Goal: Task Accomplishment & Management: Complete application form

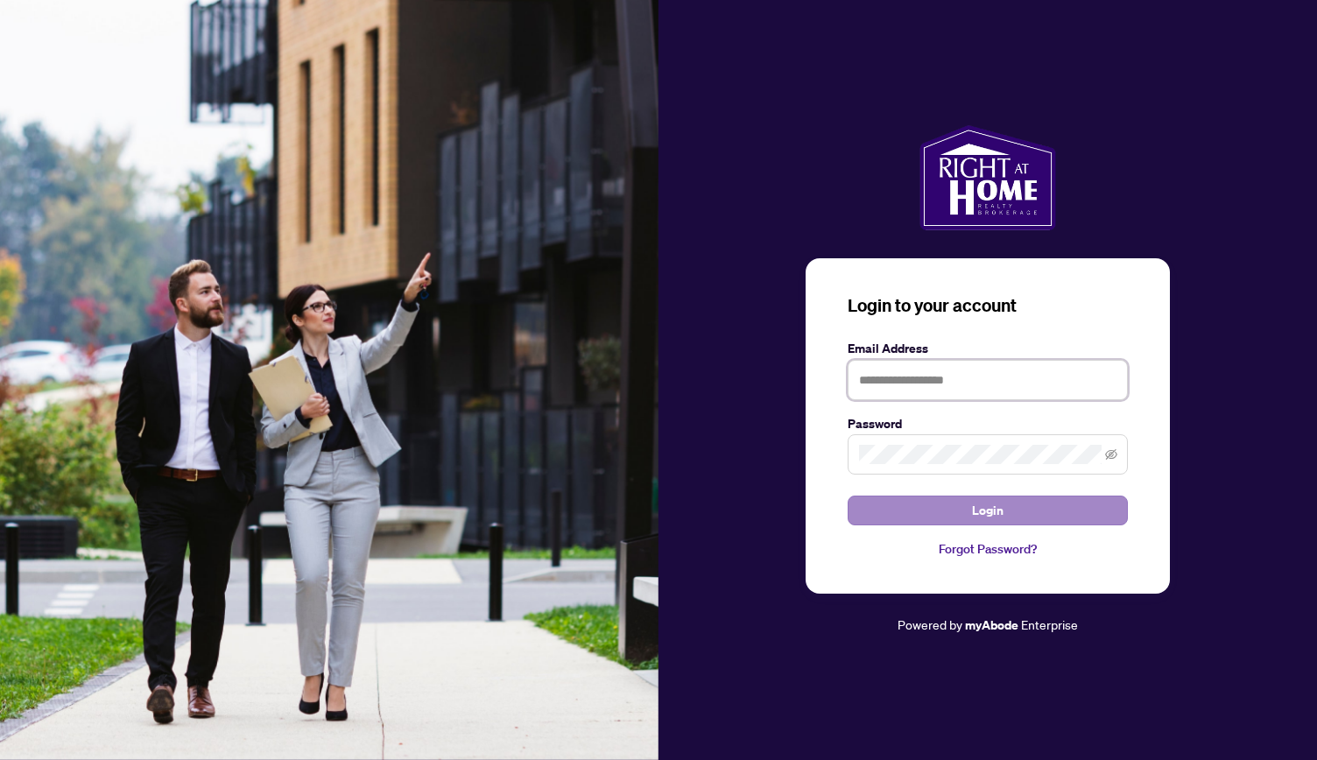
type input "**********"
click at [1010, 509] on button "Login" at bounding box center [988, 511] width 280 height 30
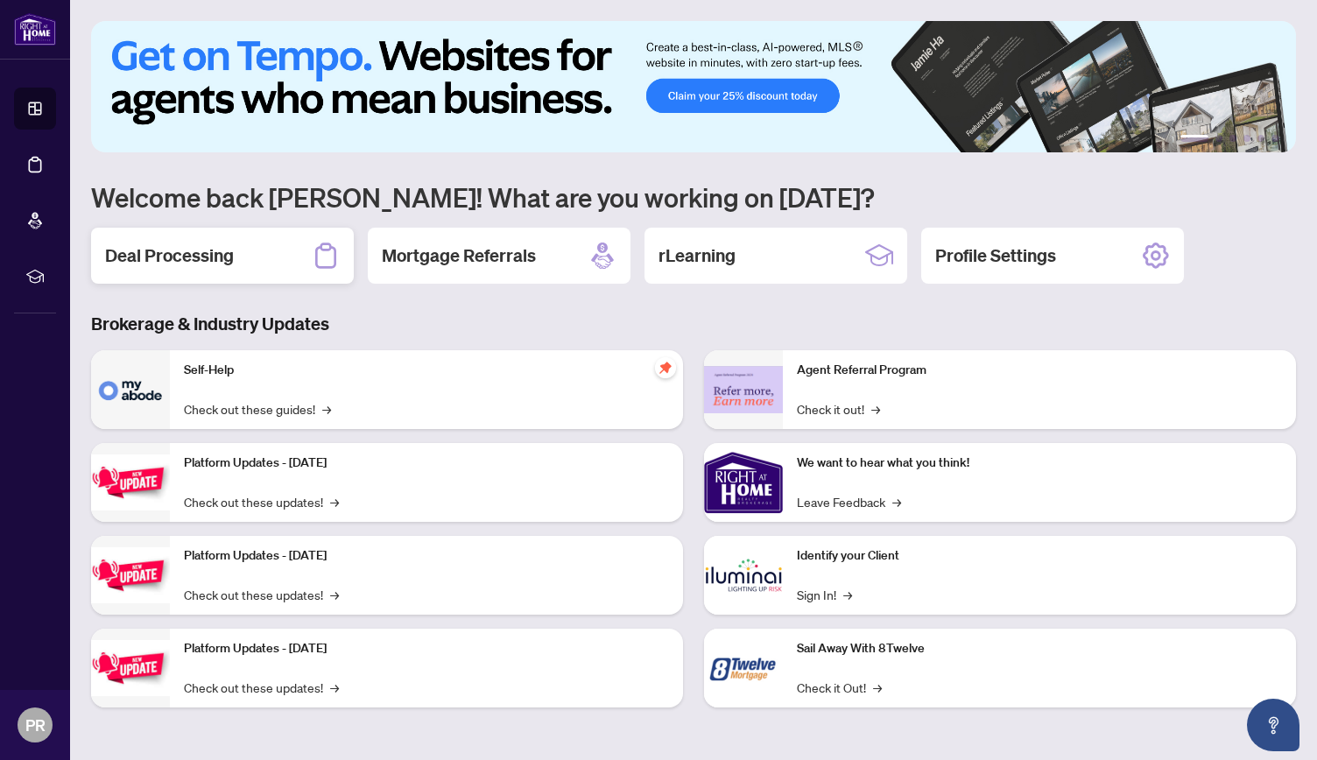
click at [264, 269] on div "Deal Processing" at bounding box center [222, 256] width 263 height 56
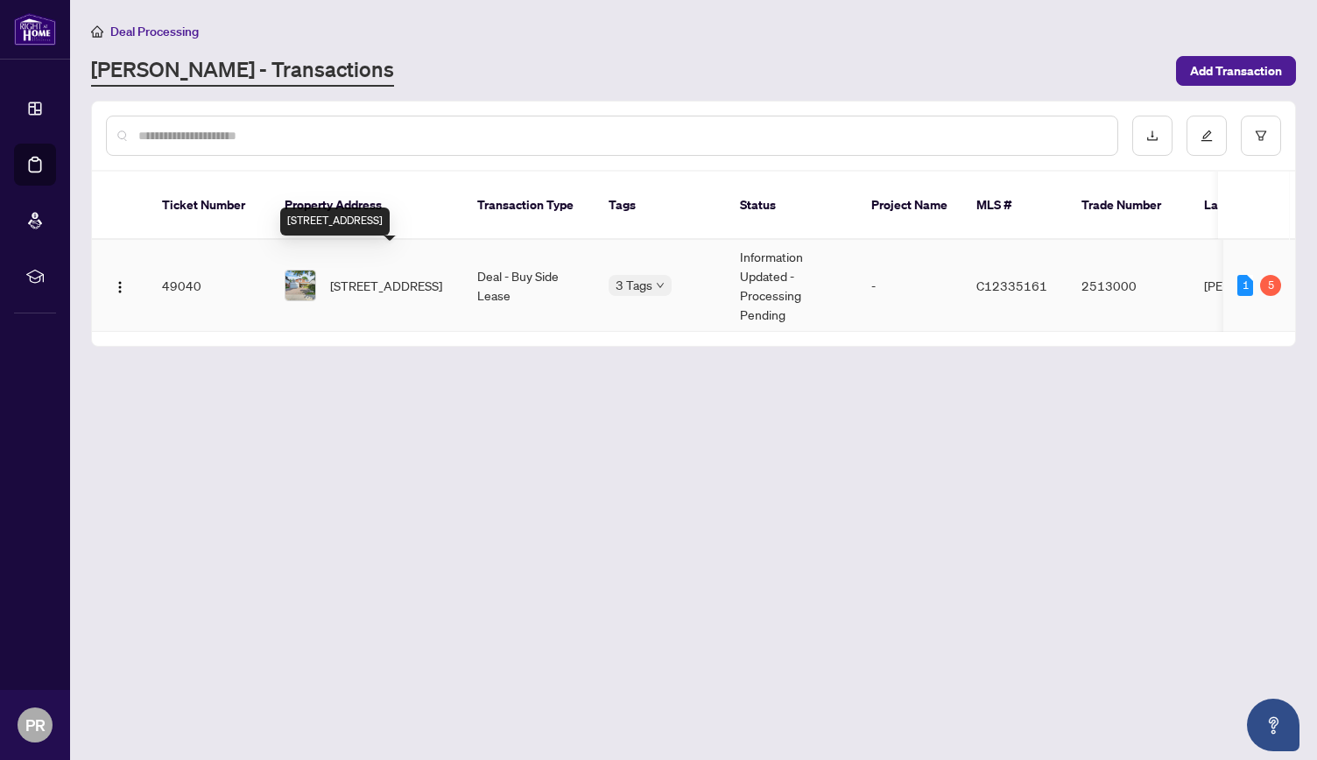
click at [380, 276] on span "[STREET_ADDRESS]" at bounding box center [386, 285] width 112 height 19
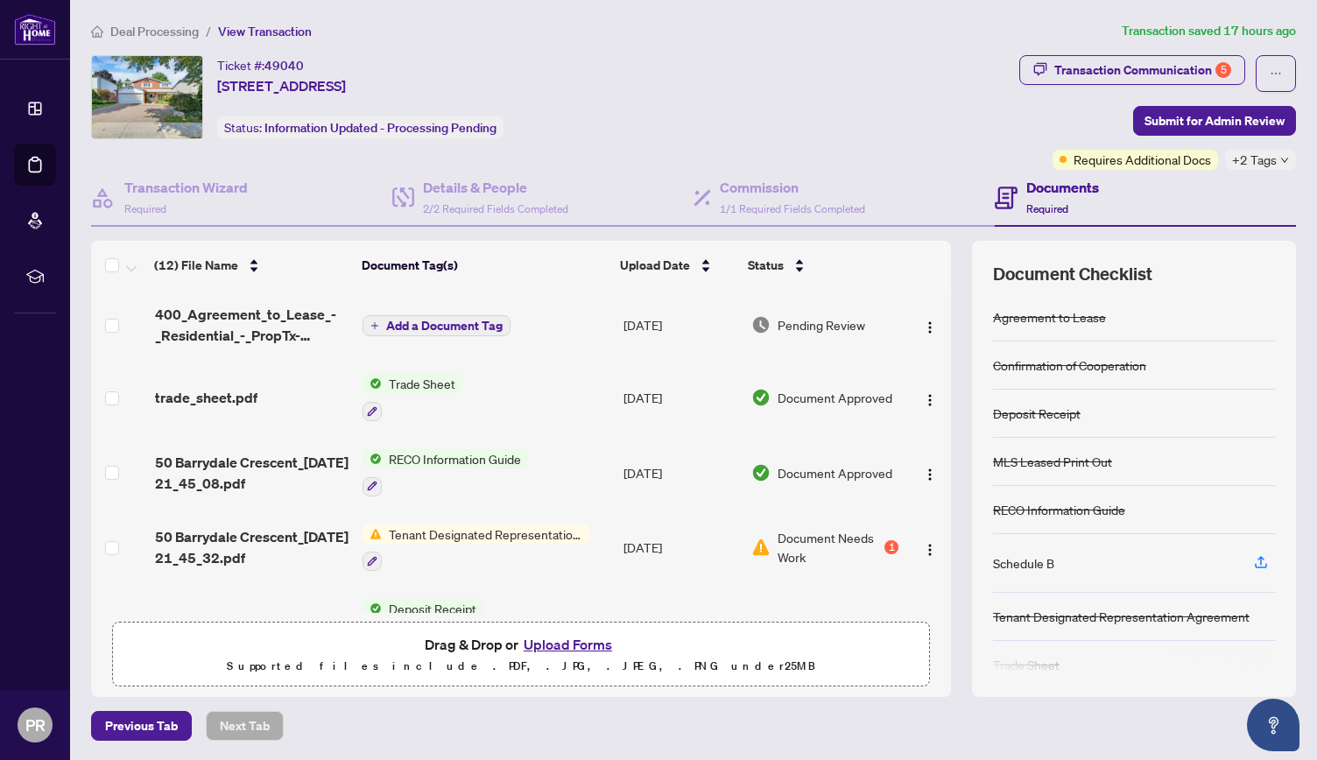
click at [556, 644] on button "Upload Forms" at bounding box center [567, 644] width 99 height 23
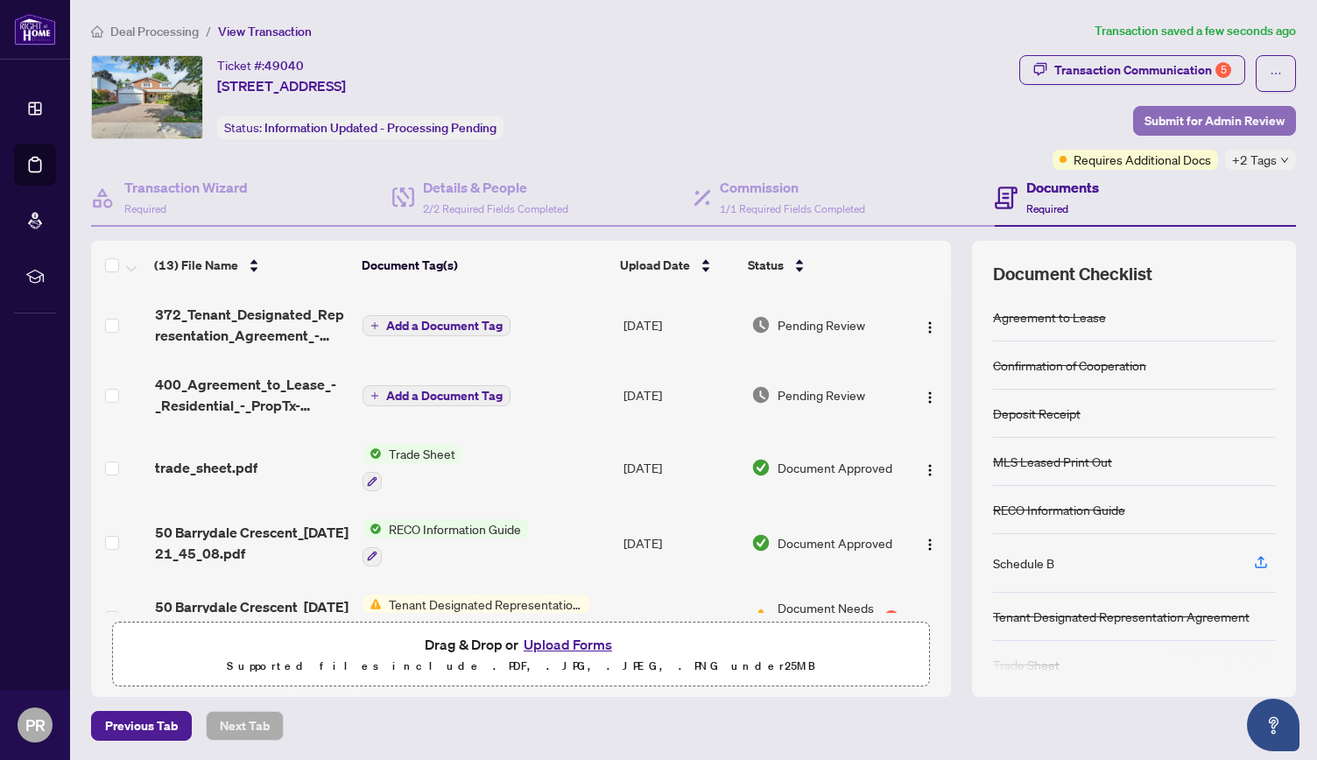
click at [1185, 118] on span "Submit for Admin Review" at bounding box center [1214, 121] width 140 height 28
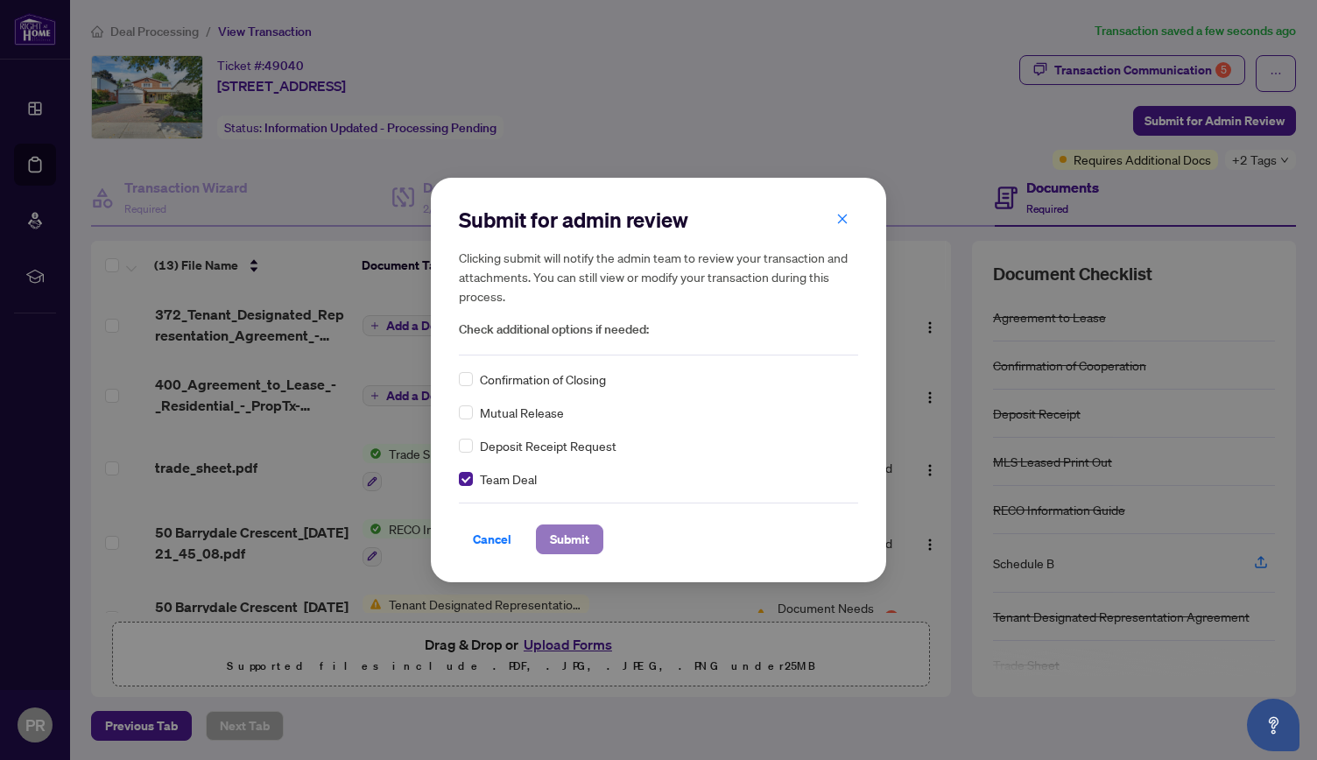
click at [583, 546] on span "Submit" at bounding box center [569, 539] width 39 height 28
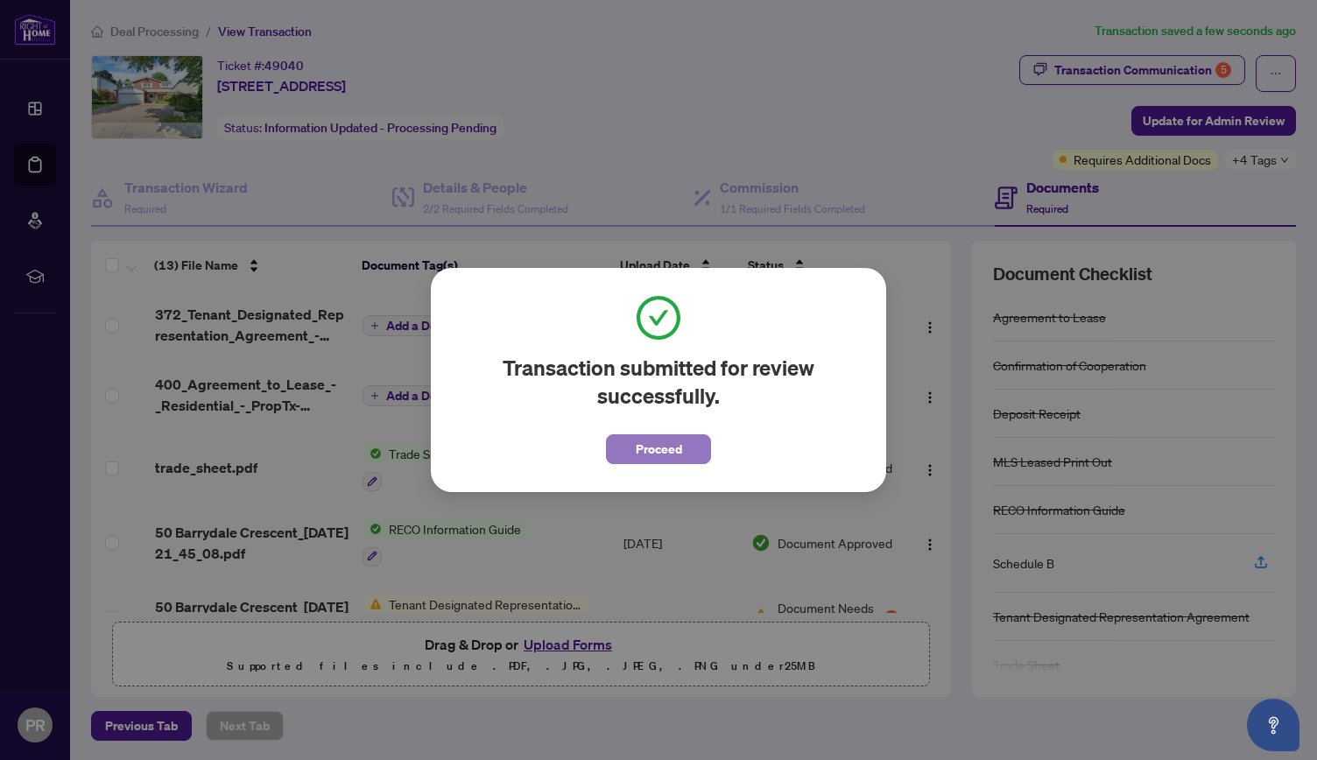
click at [641, 455] on span "Proceed" at bounding box center [659, 449] width 46 height 28
